Goal: Transaction & Acquisition: Subscribe to service/newsletter

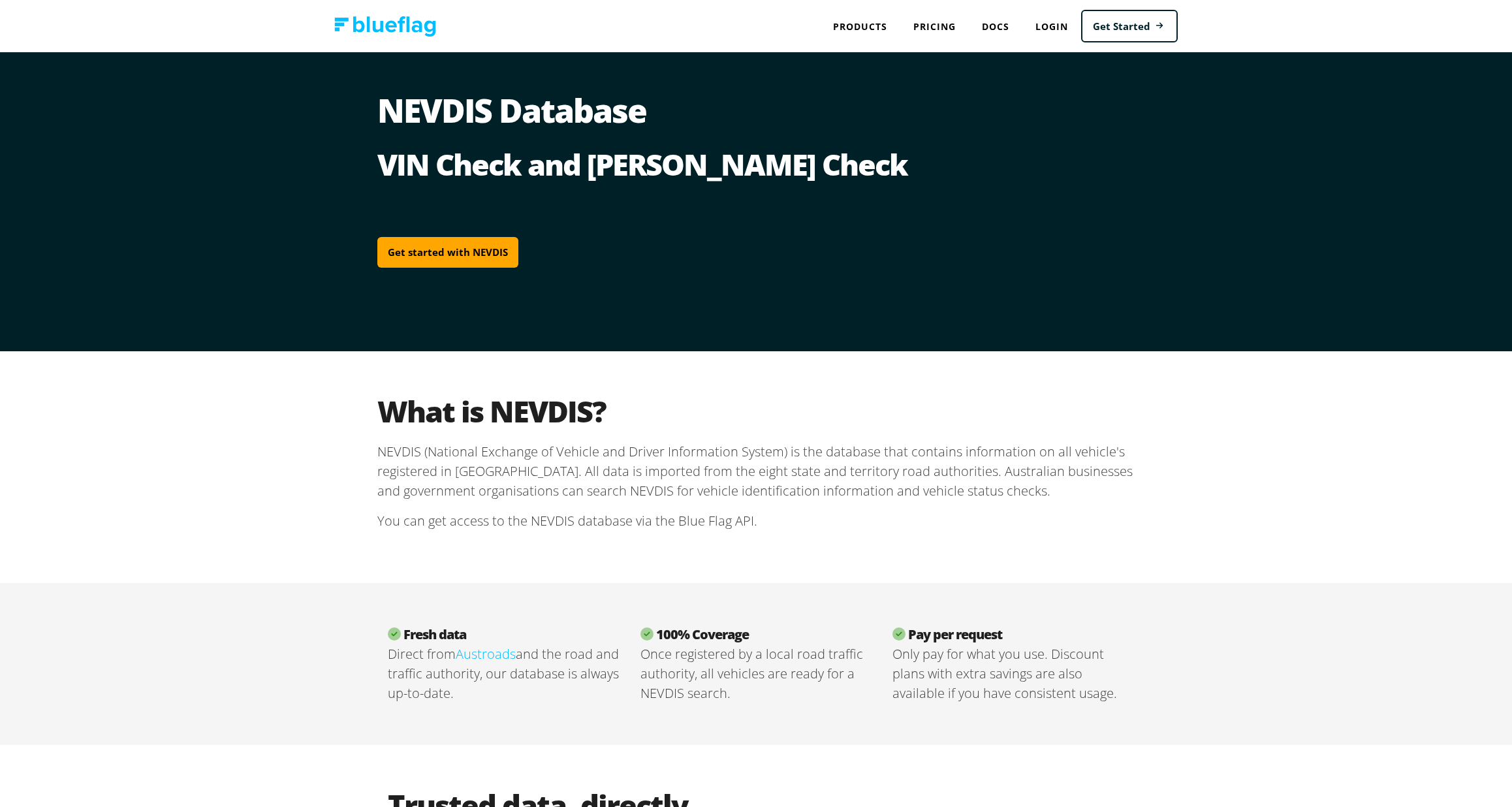
click at [924, 200] on div "Get started with NEVDIS" at bounding box center [756, 252] width 758 height 114
click at [1134, 23] on link "Get Started" at bounding box center [1129, 27] width 97 height 33
click at [939, 25] on link "Pricing" at bounding box center [935, 26] width 69 height 27
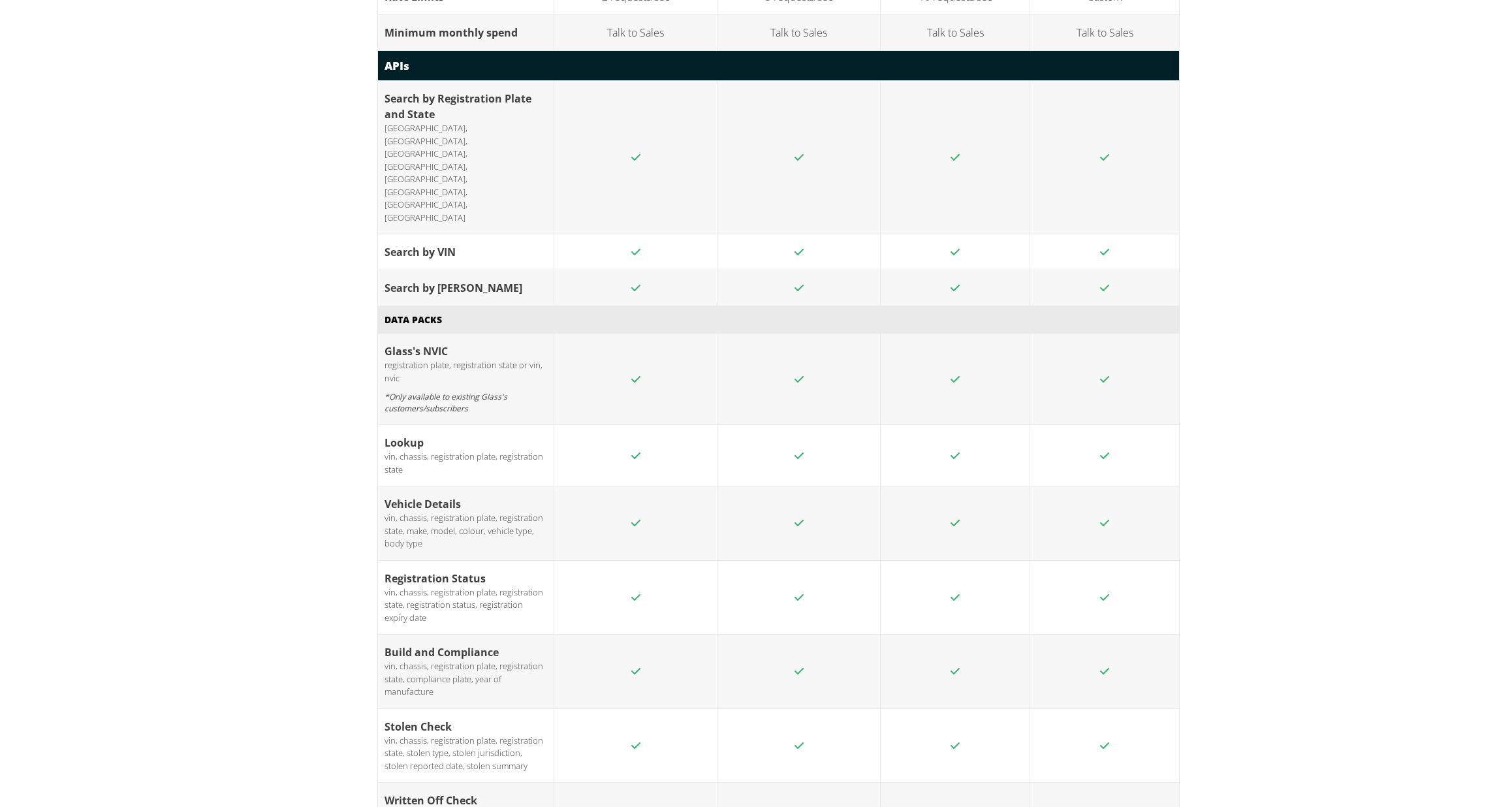
scroll to position [1707, 0]
